Goal: Find specific page/section: Find specific page/section

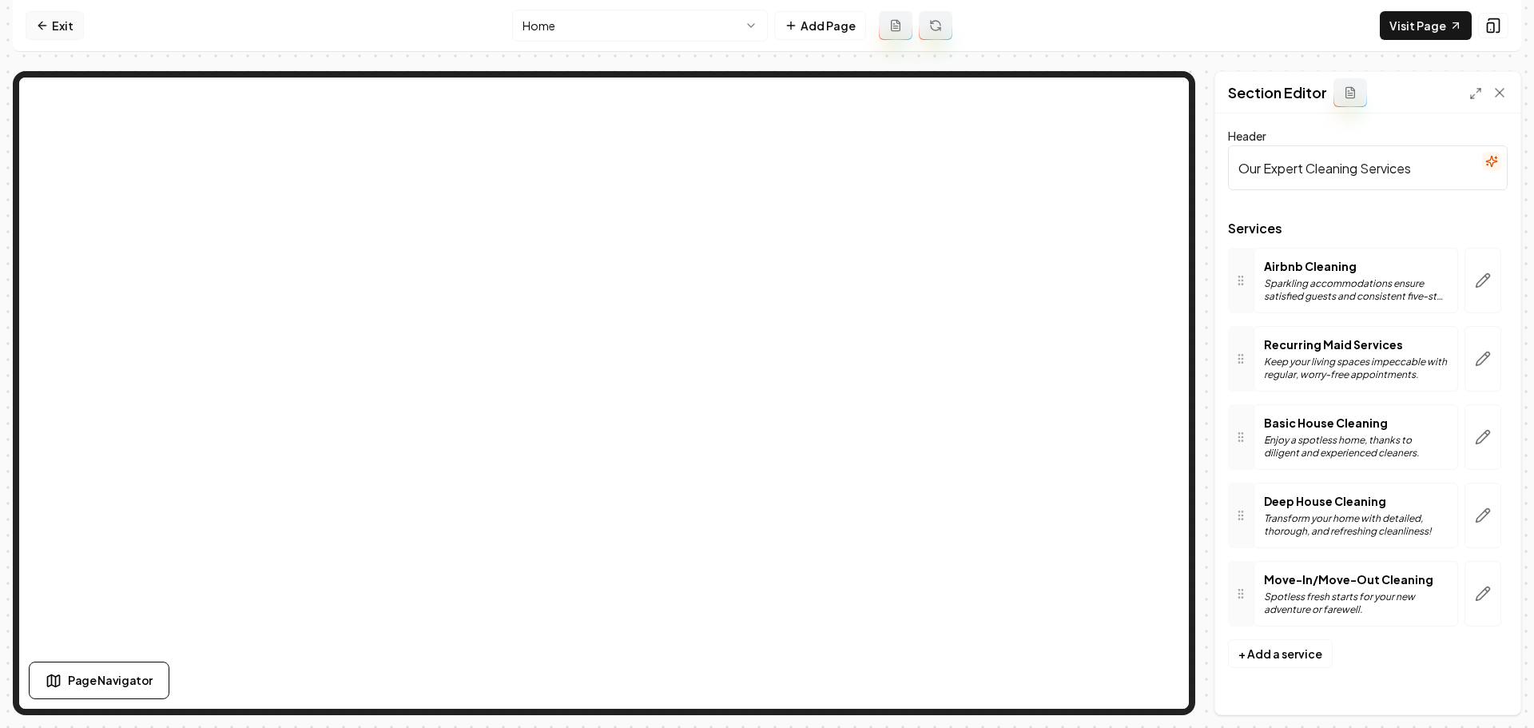
click at [55, 35] on link "Exit" at bounding box center [55, 25] width 58 height 29
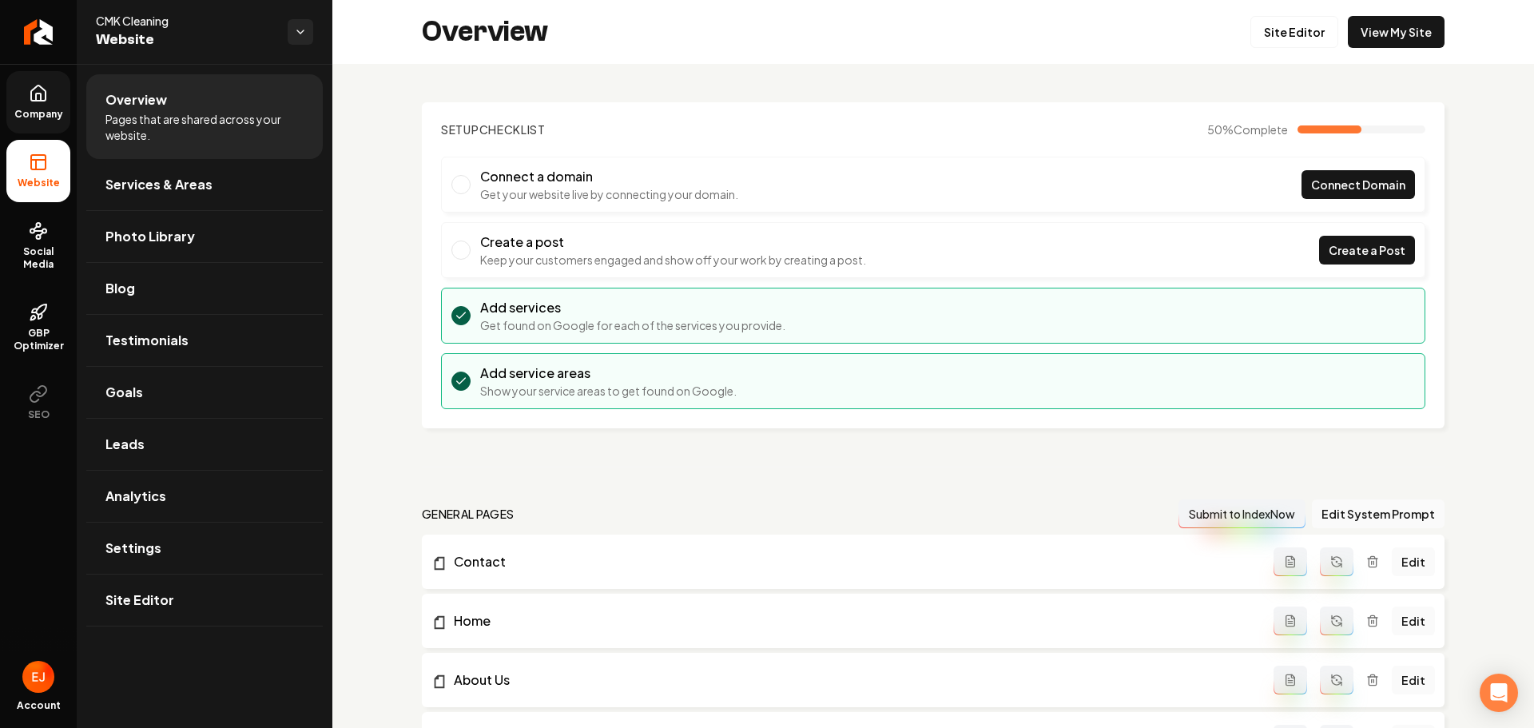
click at [32, 110] on span "Company" at bounding box center [39, 114] width 62 height 13
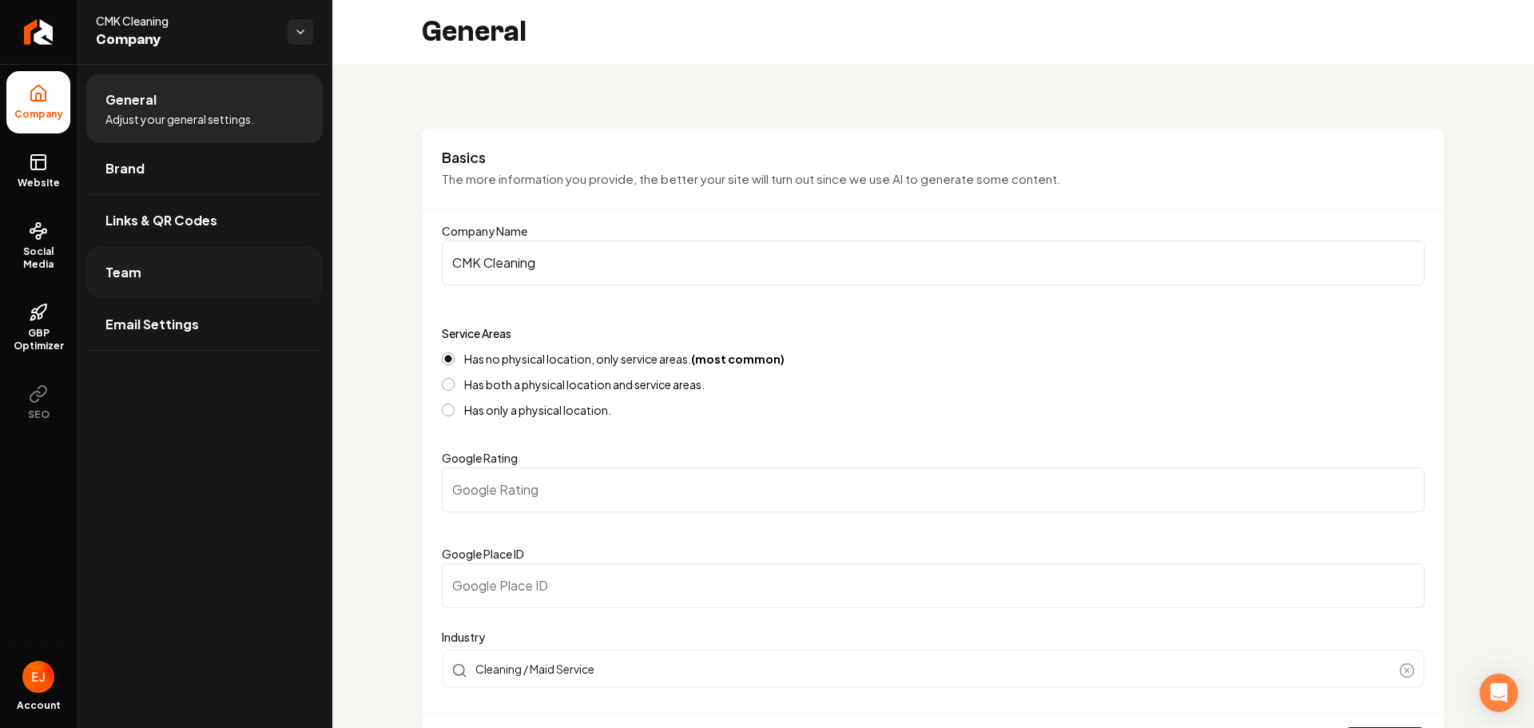
click at [150, 262] on link "Team" at bounding box center [204, 272] width 236 height 51
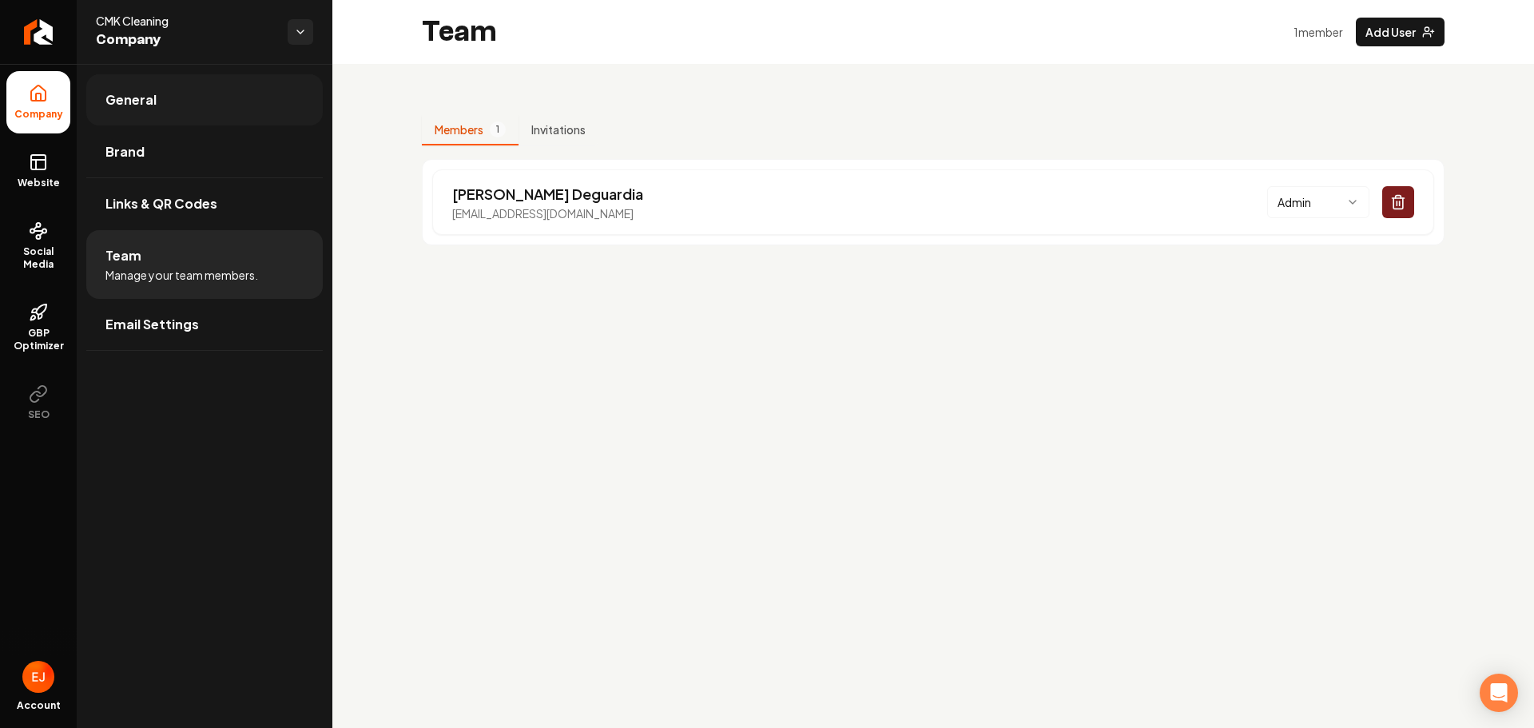
click at [169, 101] on link "General" at bounding box center [204, 99] width 236 height 51
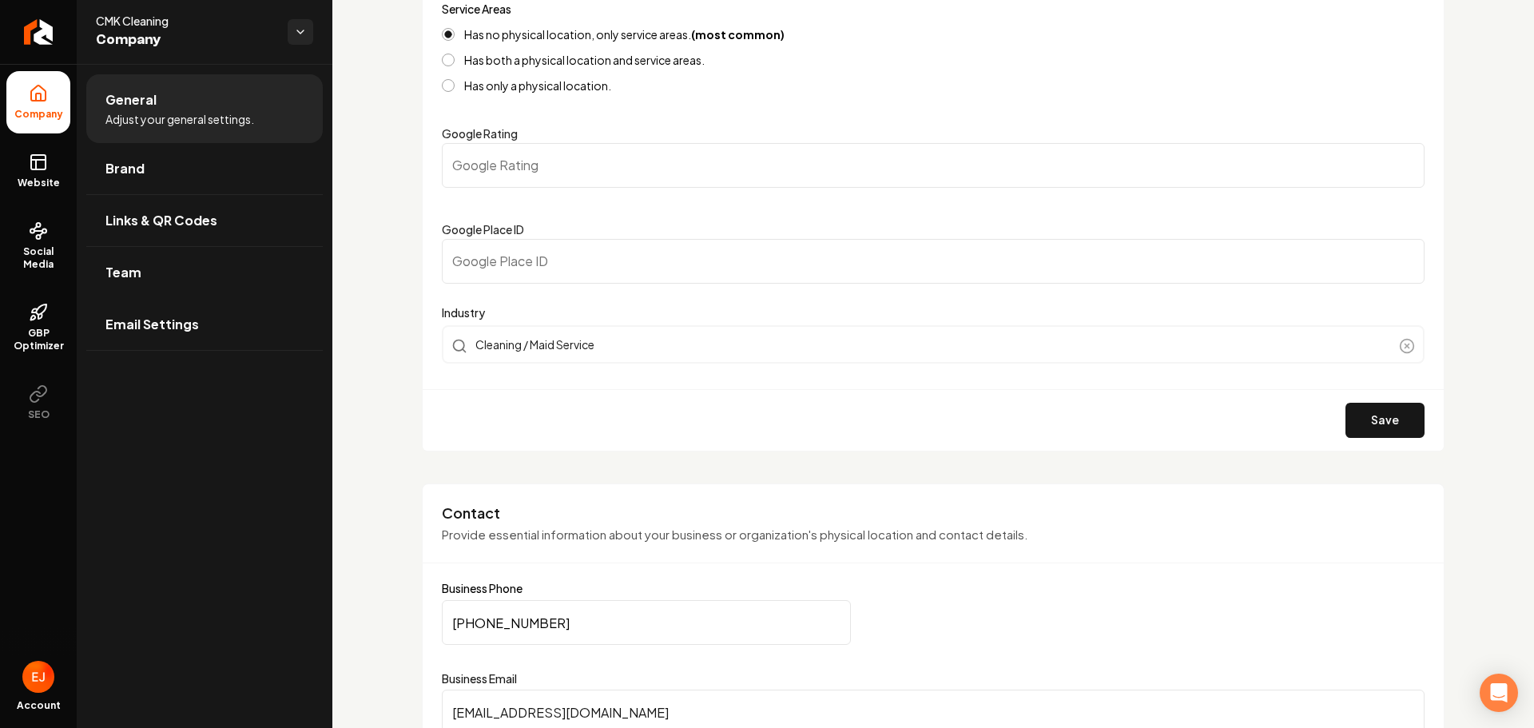
scroll to position [559, 0]
